Goal: Information Seeking & Learning: Find specific fact

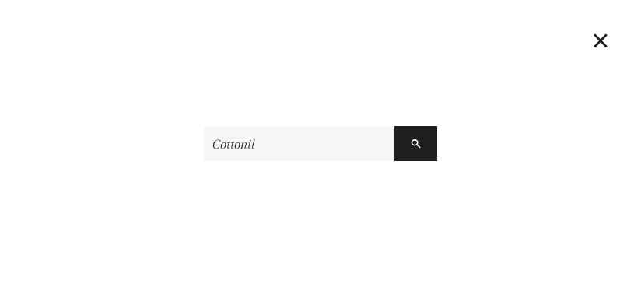
click at [240, 145] on input "Cottonil" at bounding box center [299, 143] width 191 height 35
type input "Cottonil"
click at [394, 126] on button "Search" at bounding box center [415, 143] width 43 height 35
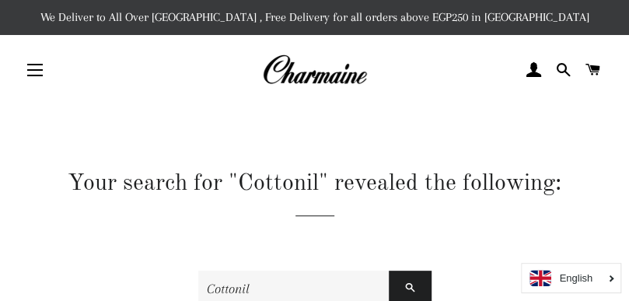
scroll to position [134, 0]
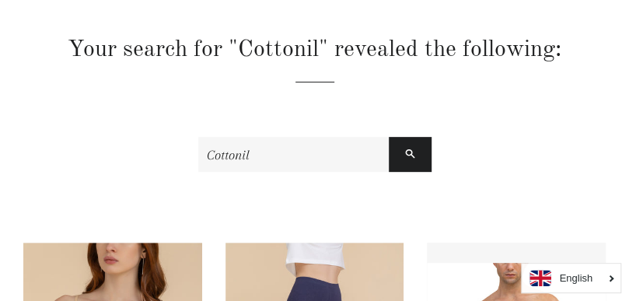
click at [255, 138] on input "Cottonil" at bounding box center [293, 154] width 191 height 35
paste input "Men Mercerise Brief"
type input "Cottonil Men Mercerise Brief"
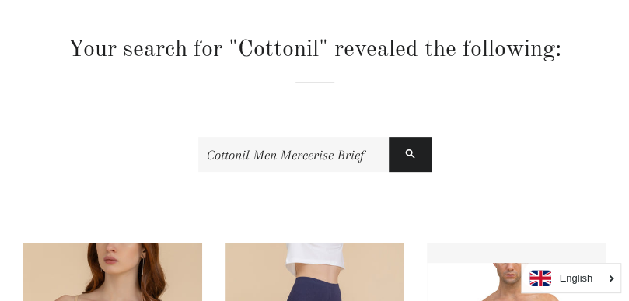
click at [389, 137] on button "Search" at bounding box center [410, 154] width 43 height 35
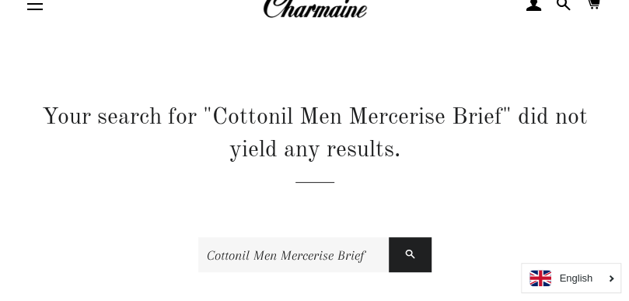
scroll to position [67, 0]
click at [223, 250] on input "Cottonil Men Mercerise Brief" at bounding box center [293, 253] width 191 height 35
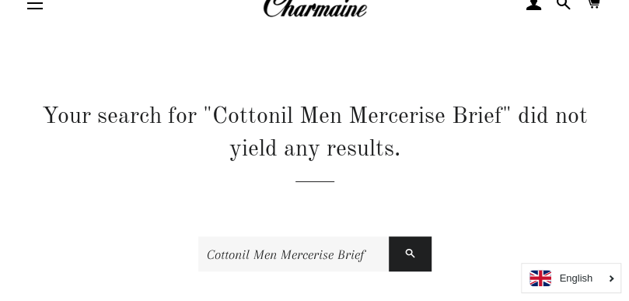
click at [389, 236] on button "Search" at bounding box center [410, 253] width 43 height 35
click at [287, 244] on input "Cottonil Men Mercerise Brief" at bounding box center [293, 253] width 191 height 35
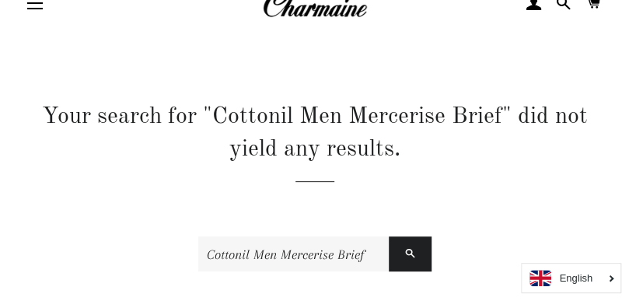
click at [389, 236] on button "Search" at bounding box center [410, 253] width 43 height 35
click at [220, 242] on input "Cottonil Men Mercerise Brief" at bounding box center [293, 253] width 191 height 35
paste input "6222035607069"
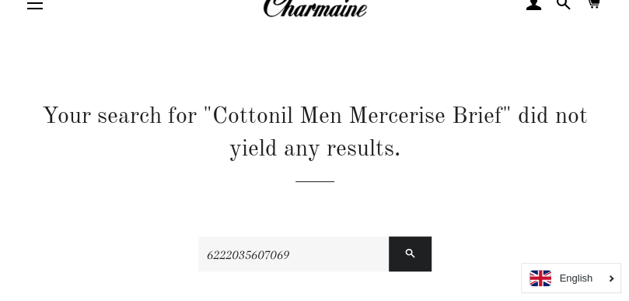
type input "6222035607069"
click at [389, 236] on button "Search" at bounding box center [410, 253] width 43 height 35
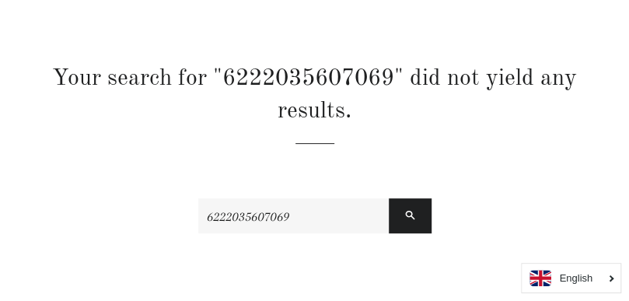
scroll to position [107, 0]
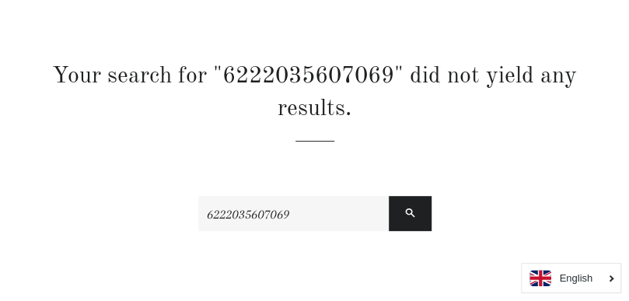
click at [231, 222] on input "6222035607069" at bounding box center [293, 213] width 191 height 35
paste input "3546456"
type input "3546456"
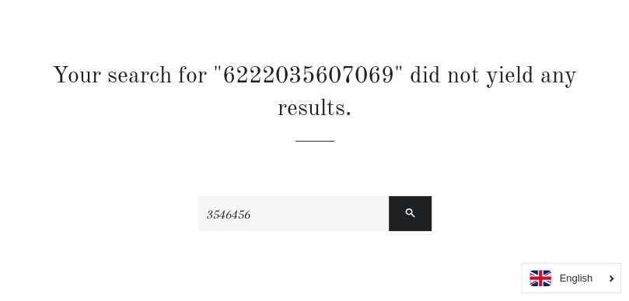
click at [389, 196] on button "Search" at bounding box center [410, 213] width 43 height 35
